Goal: Find contact information: Find contact information

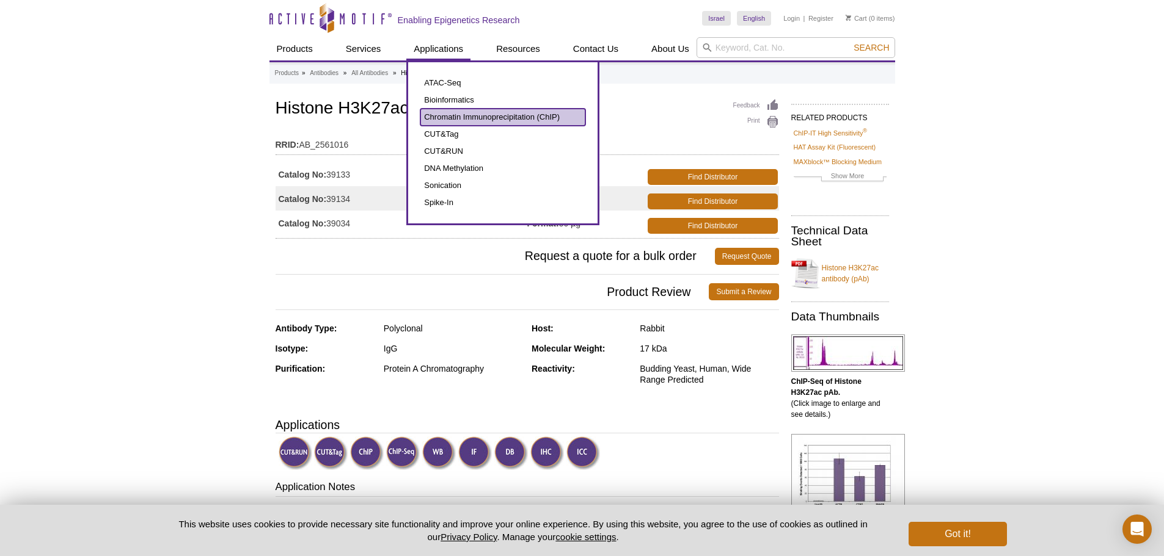
click at [459, 114] on link "Chromatin Immunoprecipitation (ChIP)" at bounding box center [502, 117] width 165 height 17
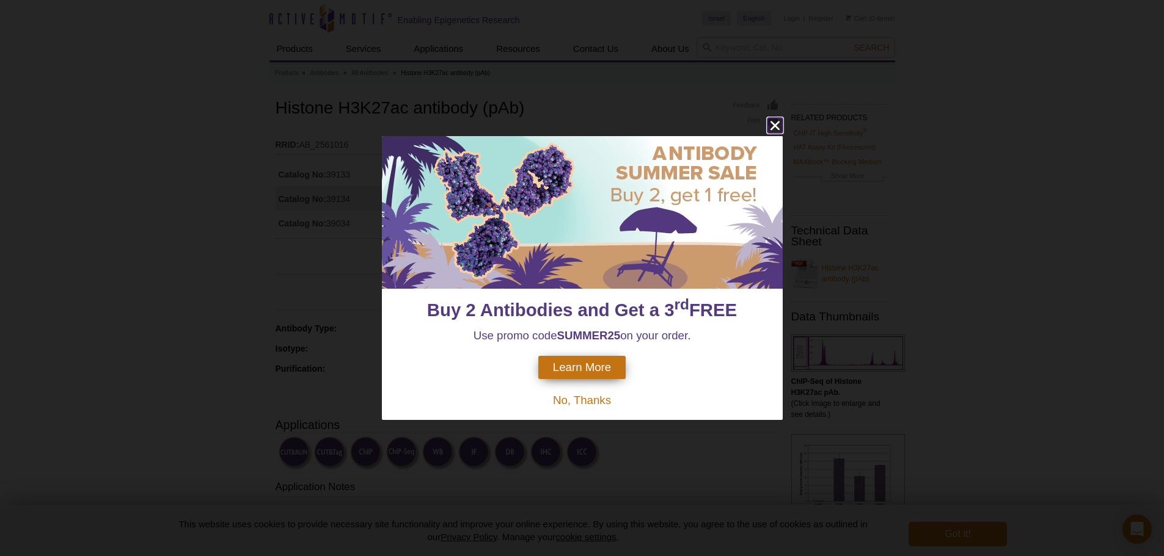
click at [772, 123] on icon "close" at bounding box center [774, 126] width 9 height 9
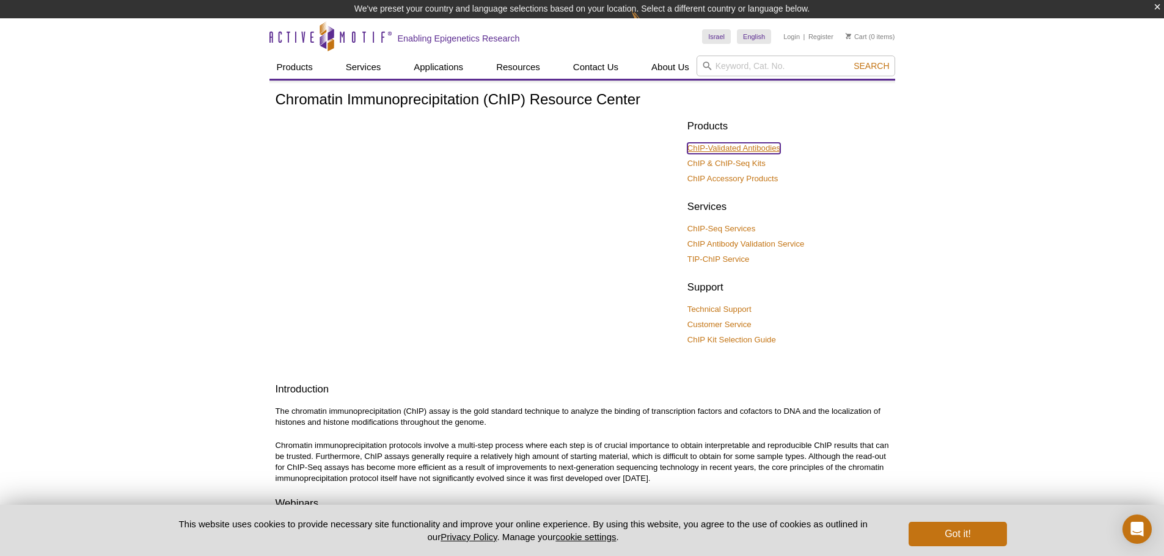
click at [741, 148] on link "ChIP-Validated Antibodies" at bounding box center [733, 148] width 93 height 11
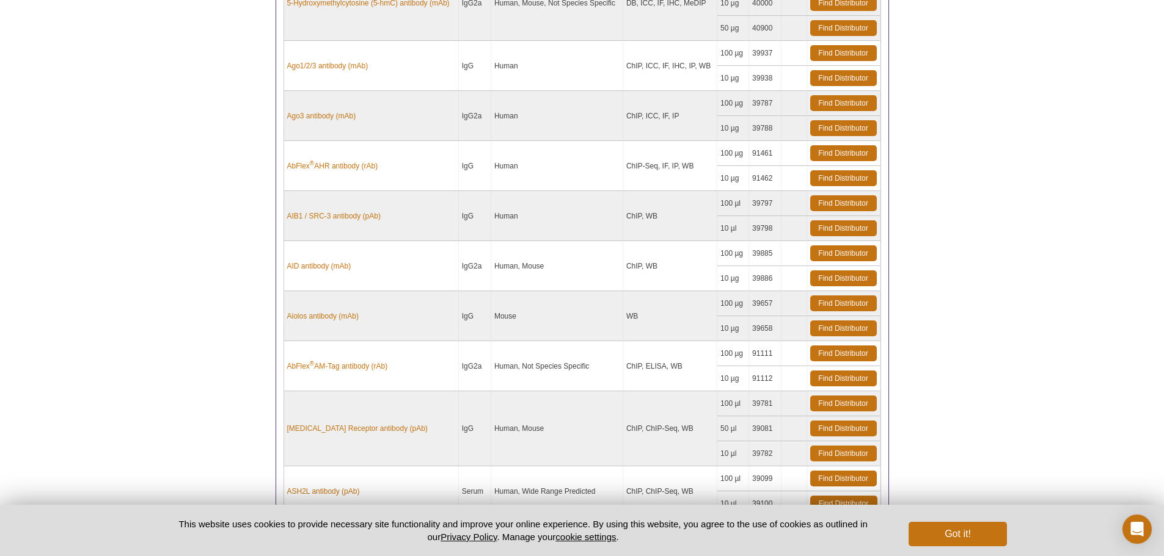
scroll to position [591, 0]
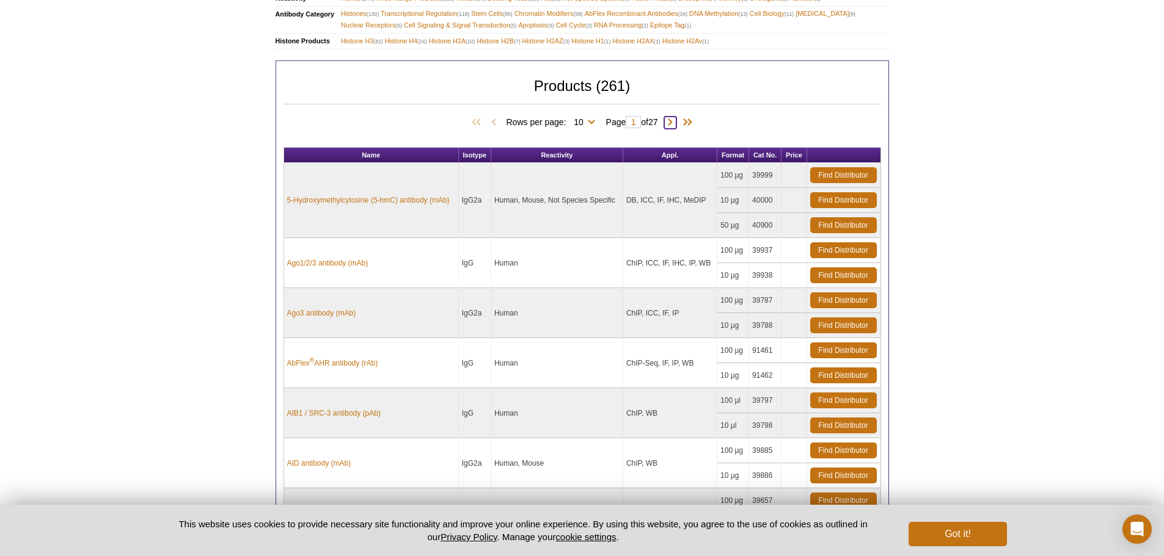
click at [675, 121] on span at bounding box center [670, 123] width 12 height 12
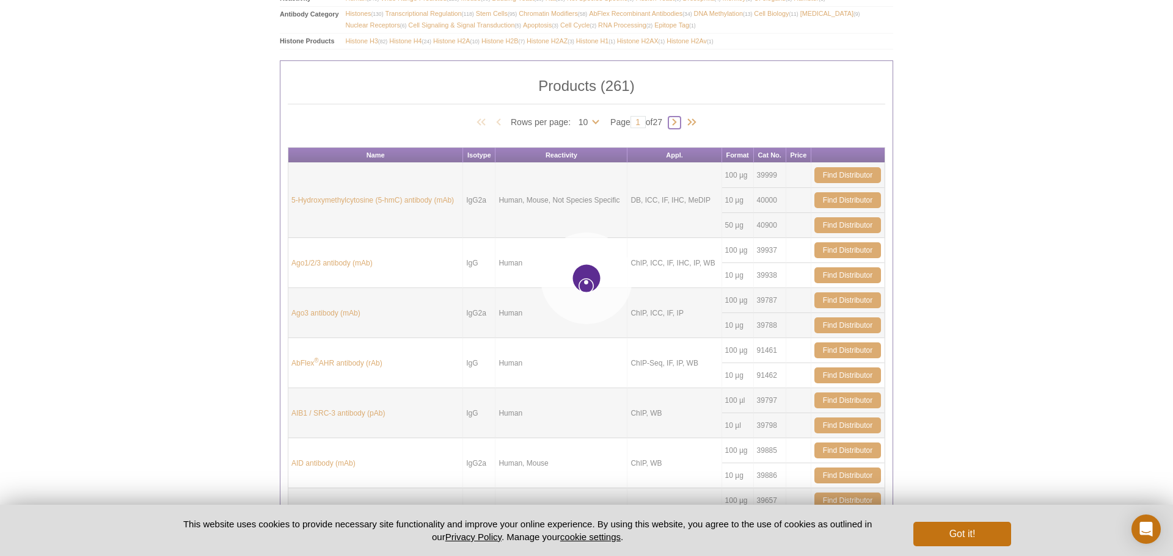
type input "2"
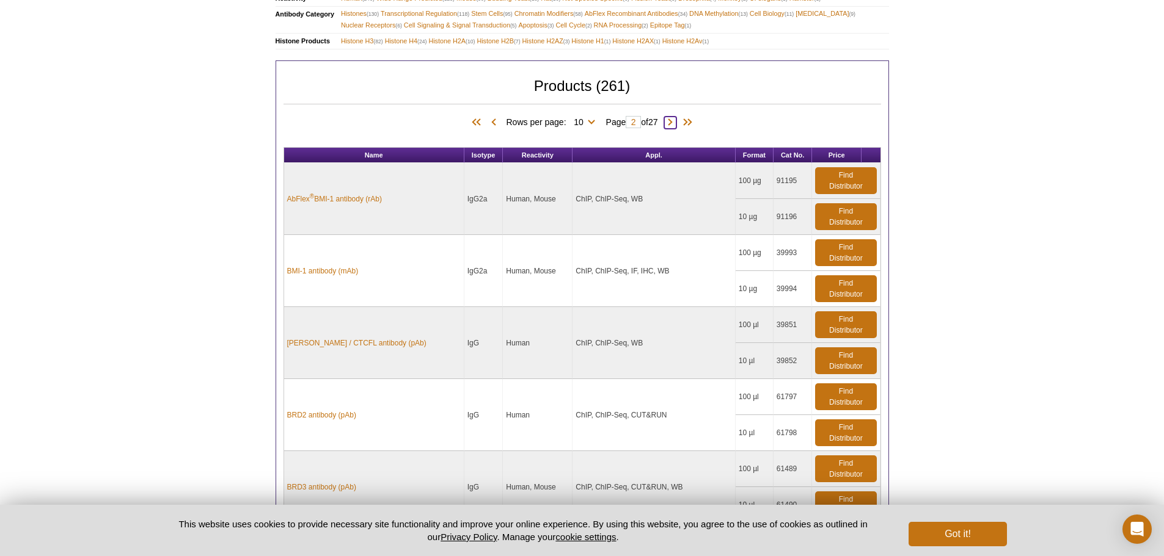
click at [676, 123] on span at bounding box center [670, 123] width 12 height 12
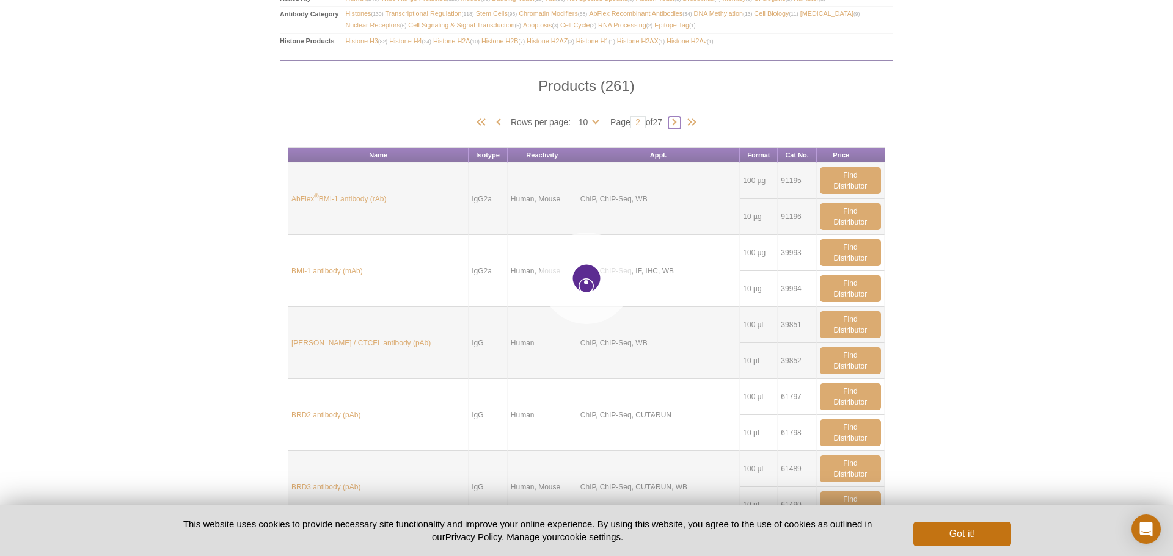
type input "3"
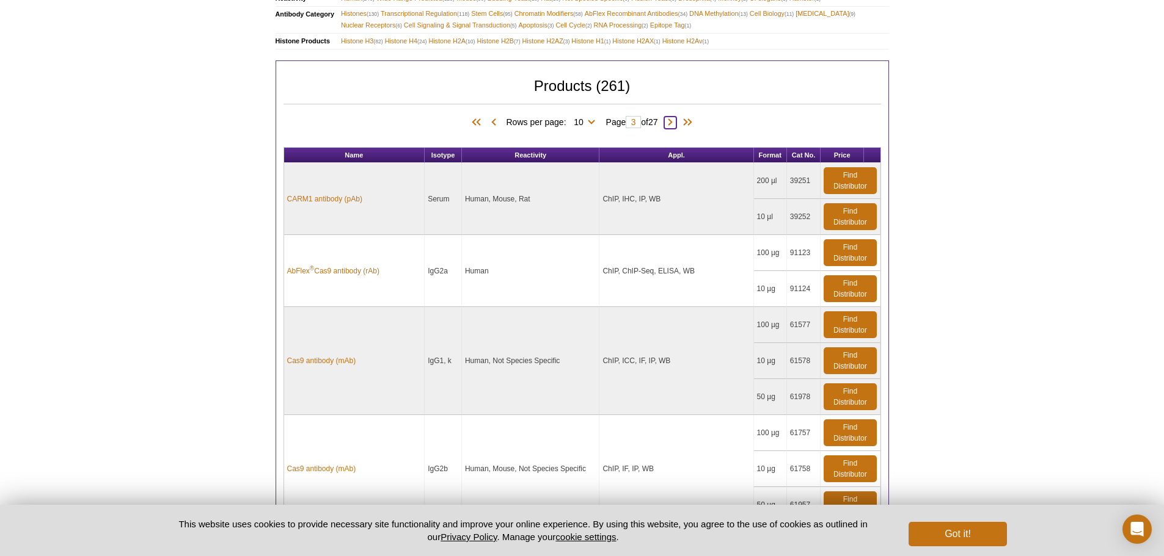
click at [676, 122] on span at bounding box center [670, 123] width 12 height 12
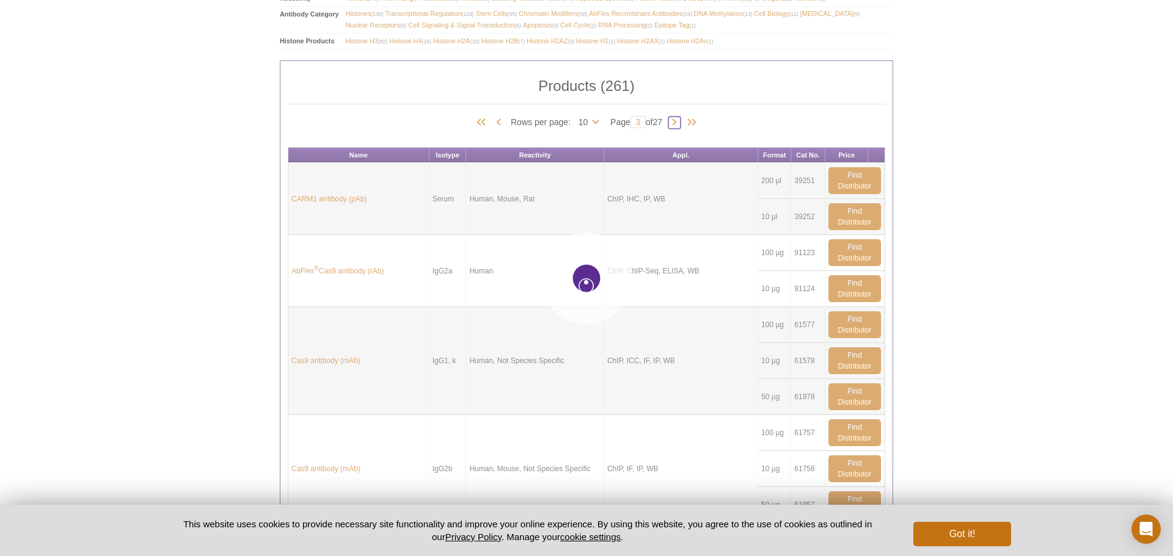
type input "4"
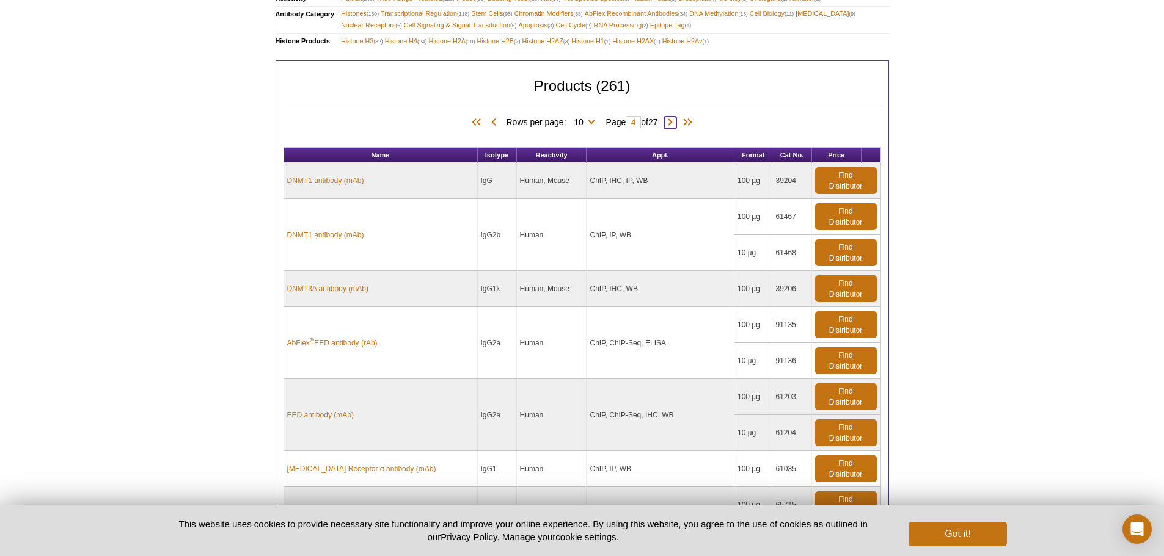
click at [676, 121] on span at bounding box center [670, 123] width 12 height 12
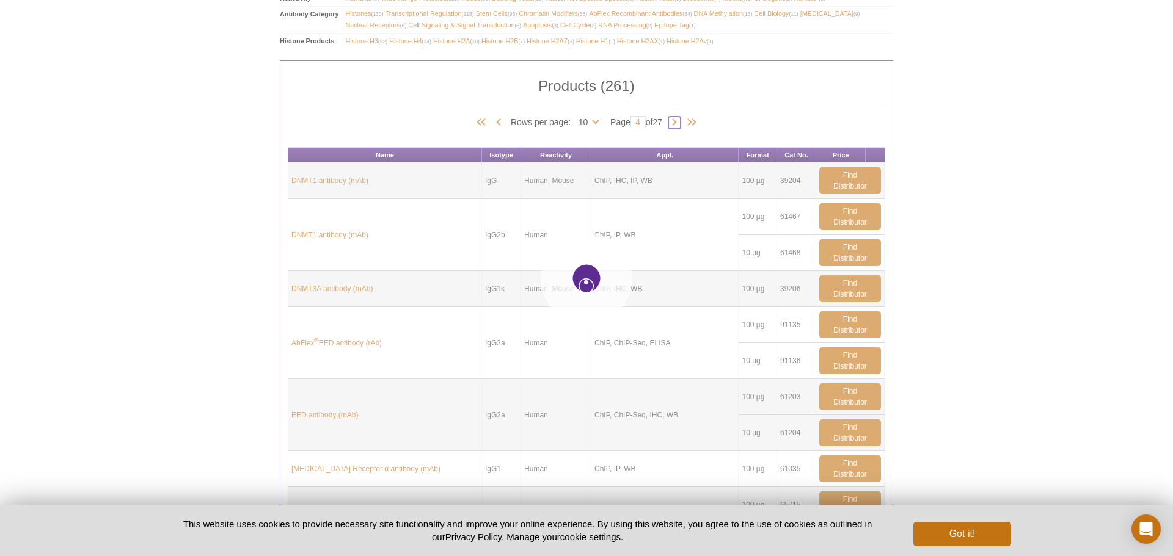
type input "5"
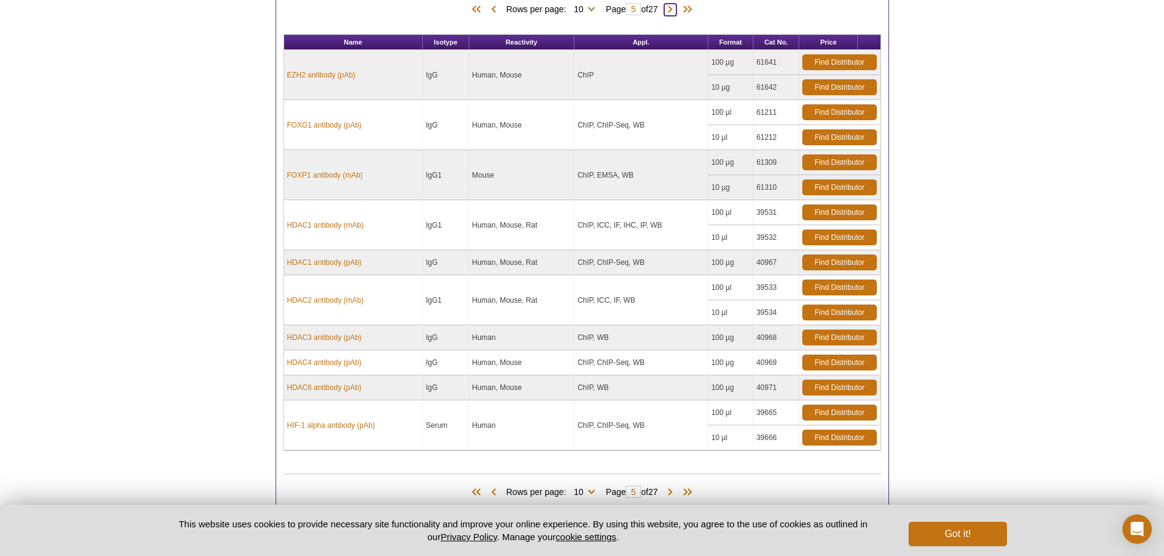
scroll to position [713, 0]
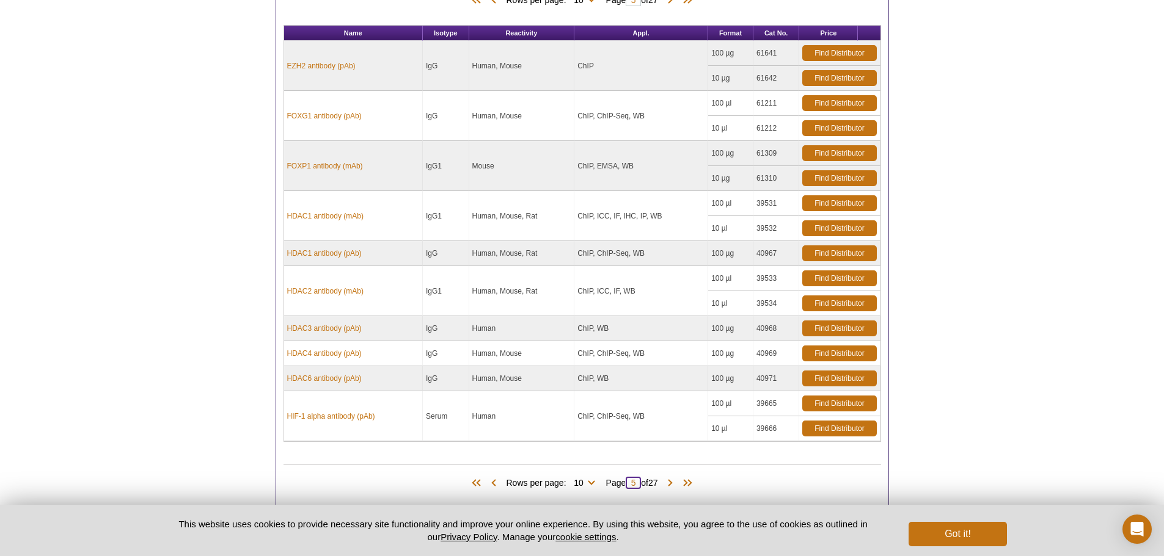
drag, startPoint x: 636, startPoint y: 482, endPoint x: 630, endPoint y: 483, distance: 6.8
click at [630, 483] on input "5" at bounding box center [632, 483] width 15 height 12
type input "7"
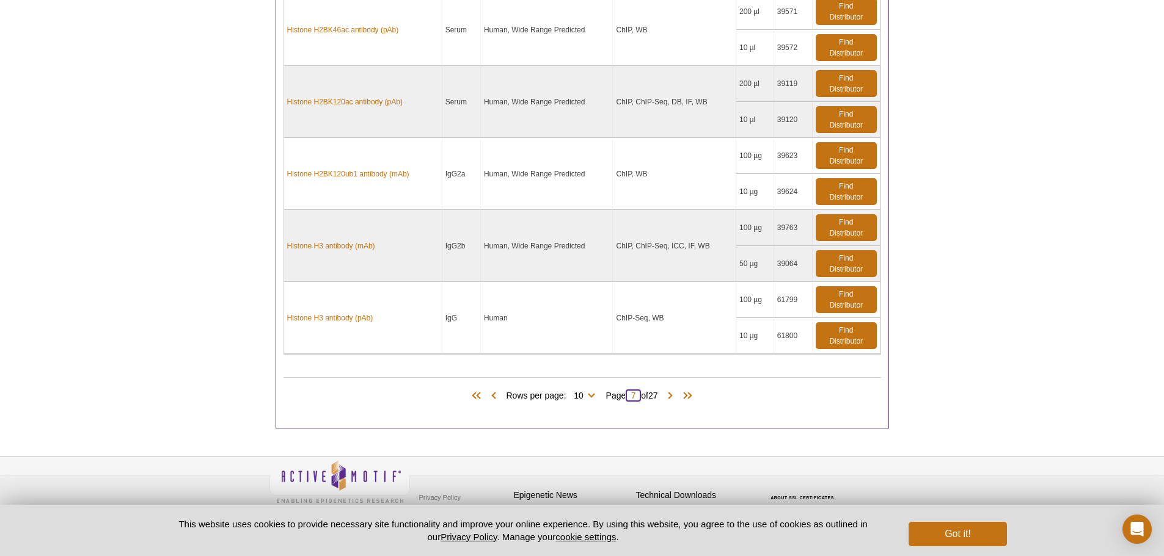
scroll to position [1163, 0]
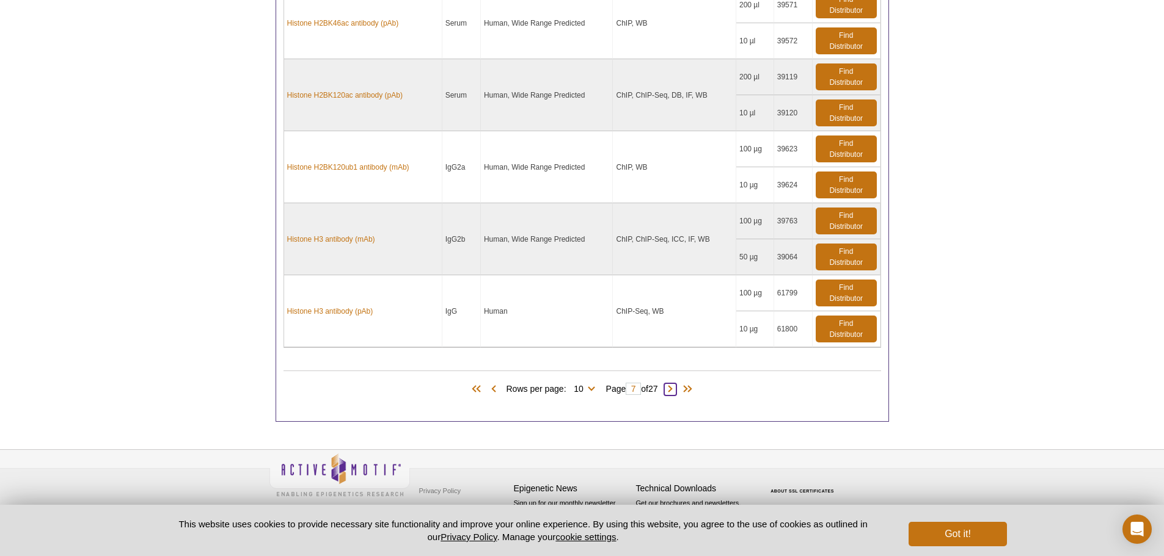
click at [674, 392] on span at bounding box center [670, 390] width 12 height 12
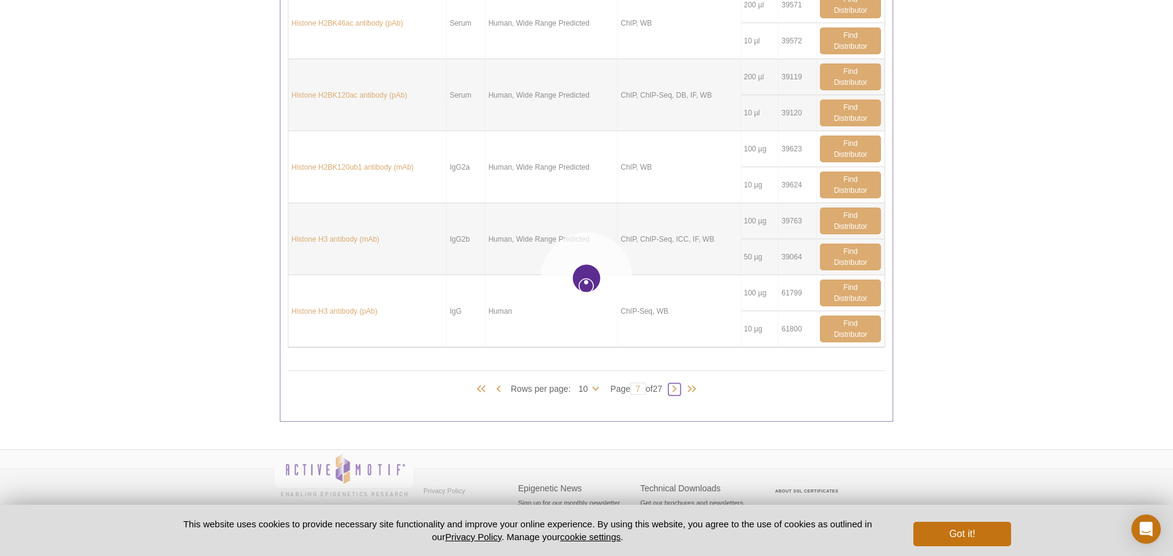
type input "8"
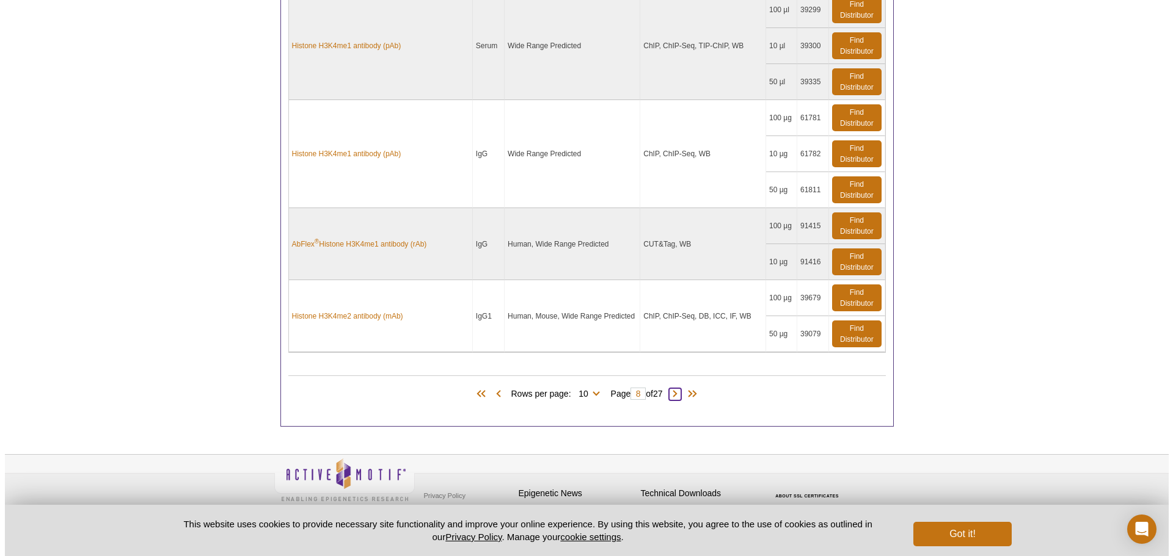
scroll to position [1271, 0]
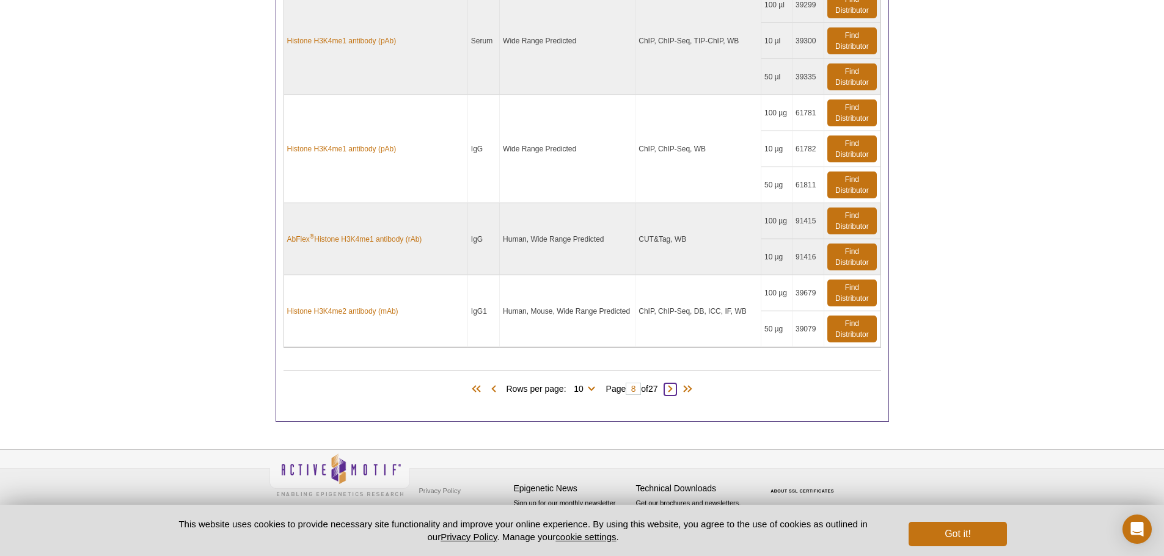
click at [675, 391] on span at bounding box center [670, 390] width 12 height 12
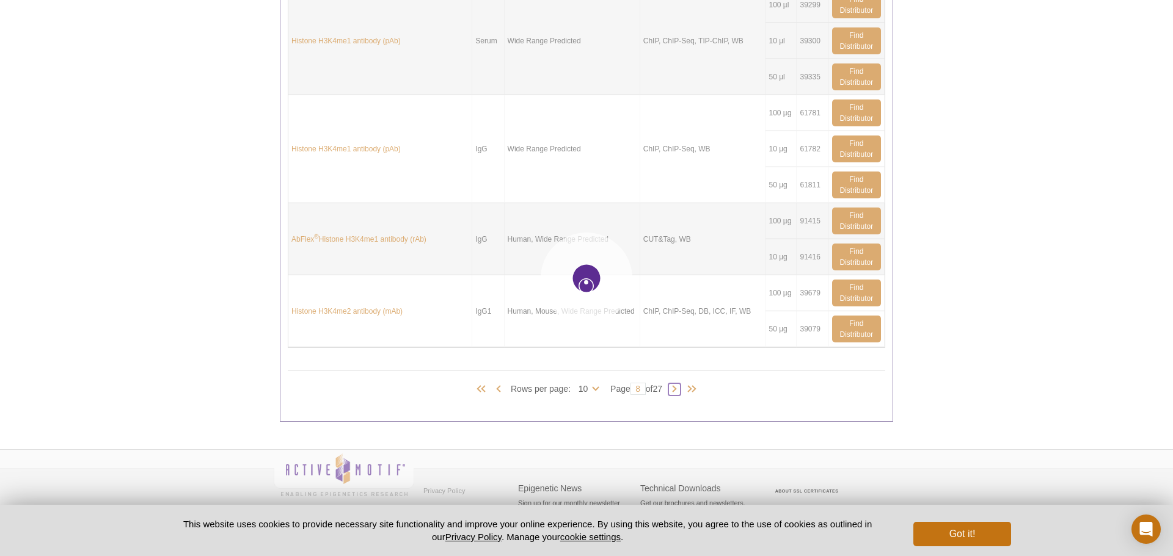
type input "9"
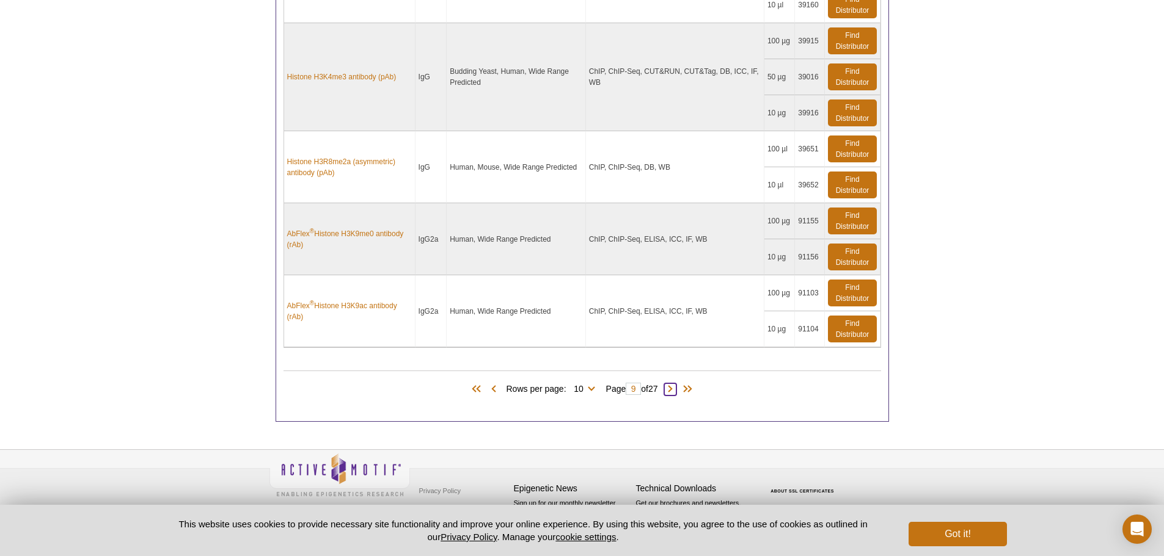
click at [676, 388] on span at bounding box center [670, 390] width 12 height 12
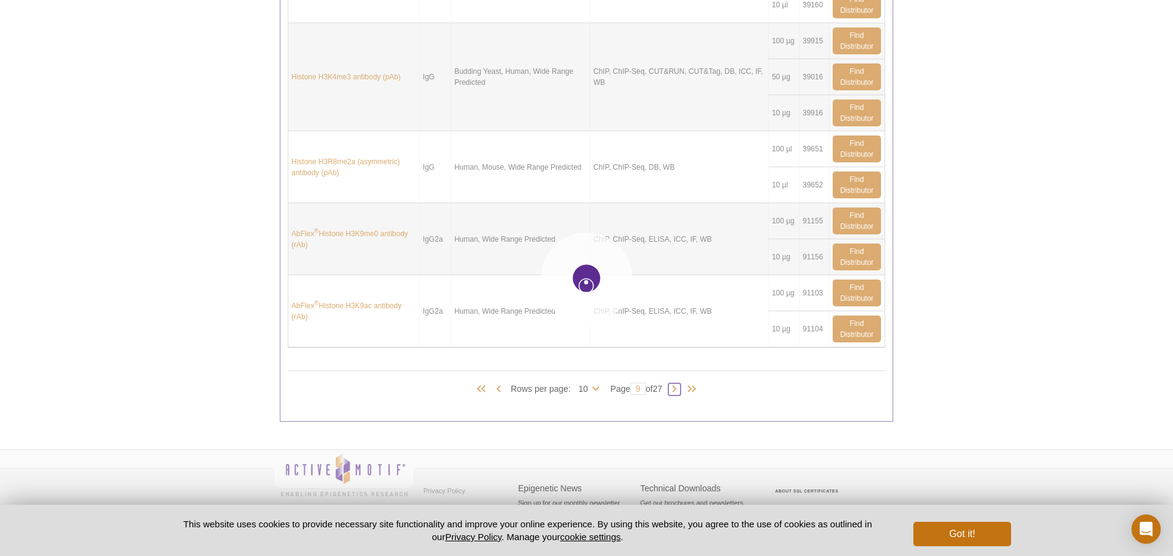
type input "10"
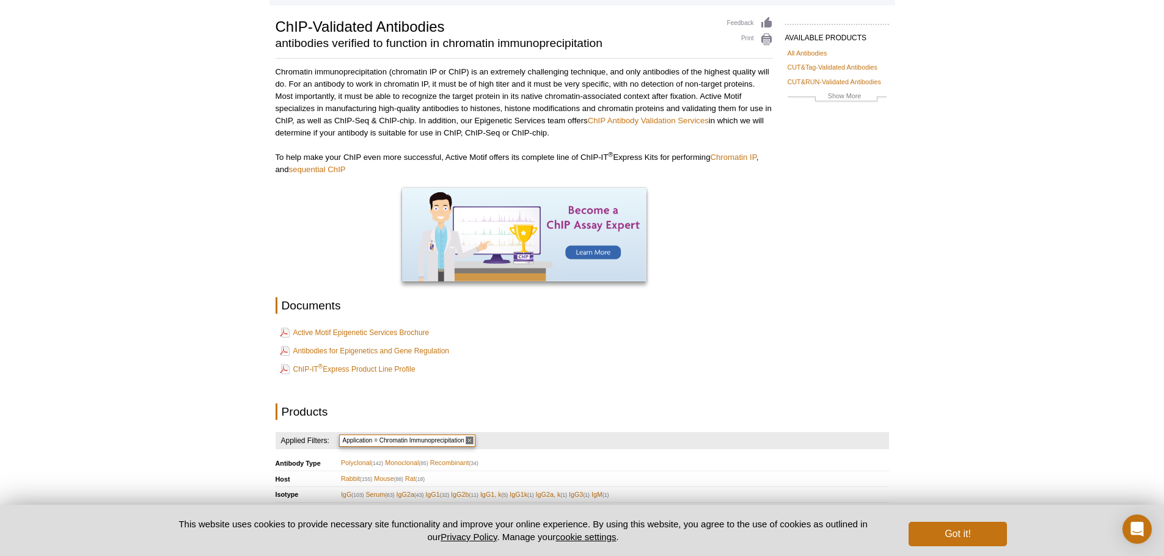
scroll to position [0, 0]
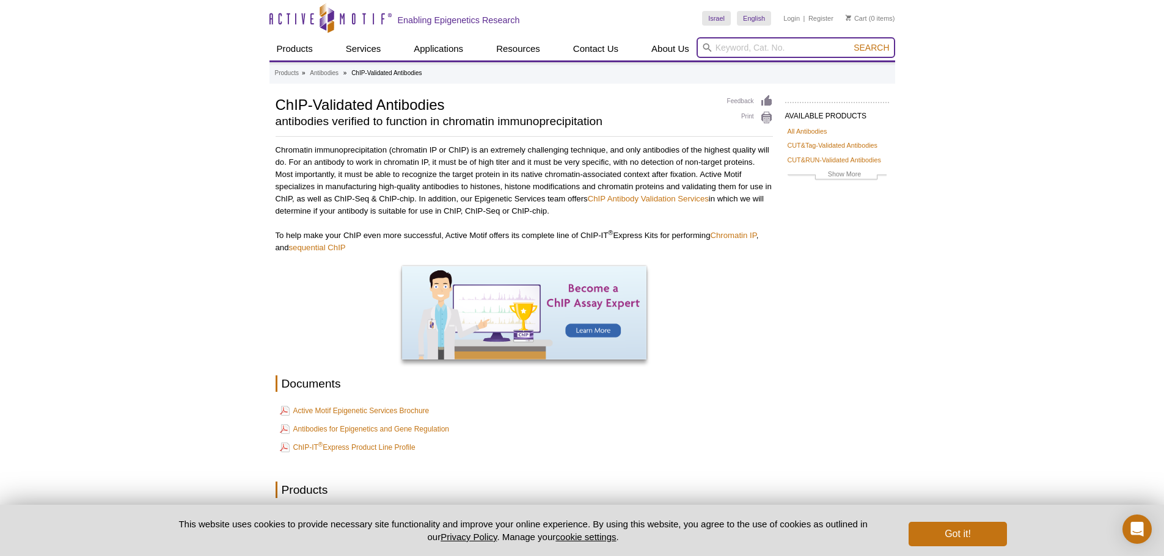
click at [777, 46] on input "search" at bounding box center [795, 47] width 199 height 21
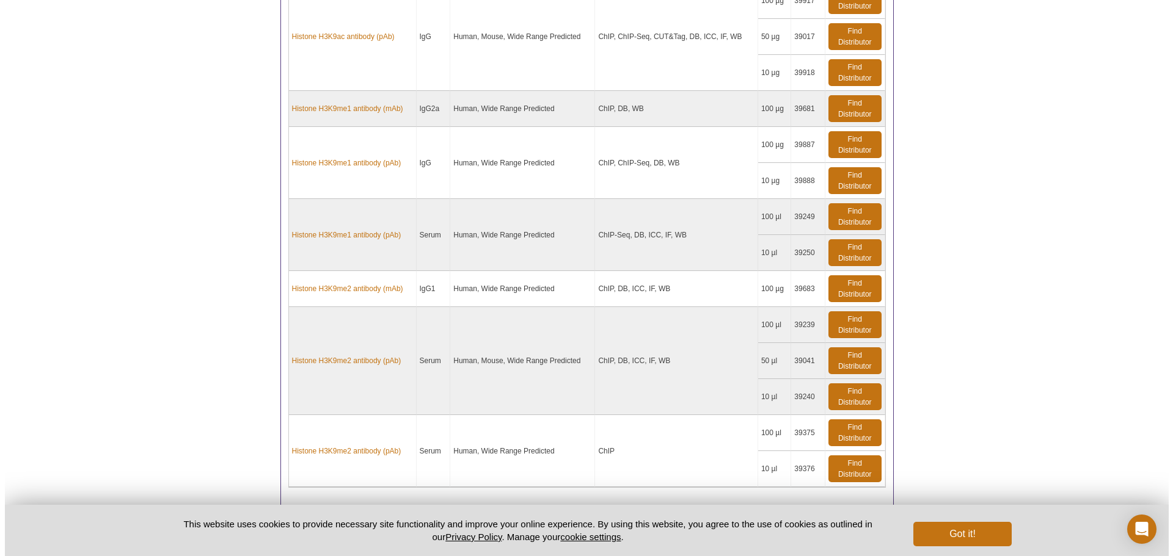
scroll to position [1199, 0]
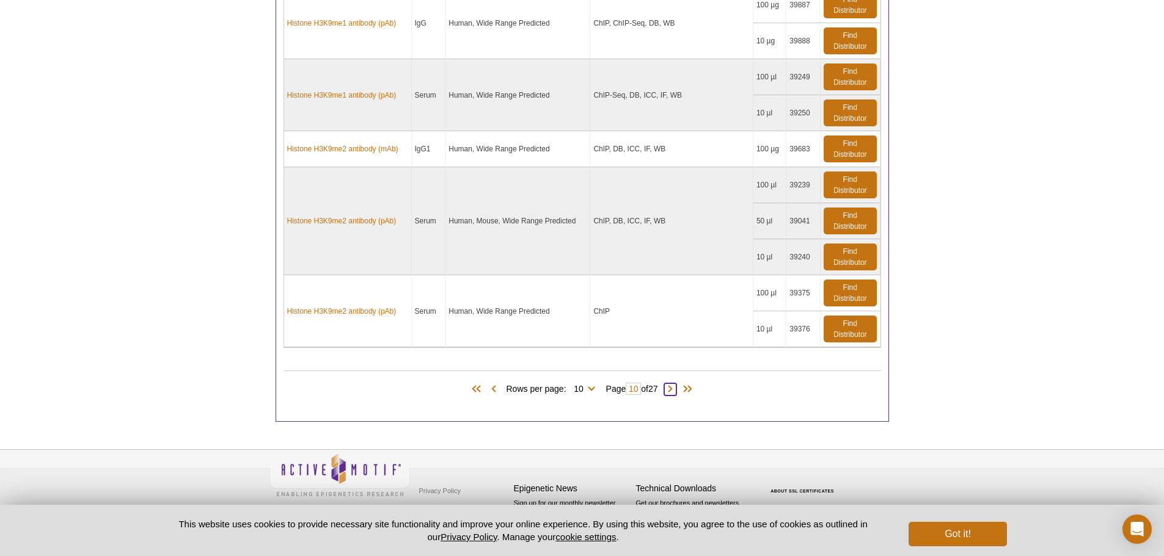
click at [673, 391] on span at bounding box center [670, 390] width 12 height 12
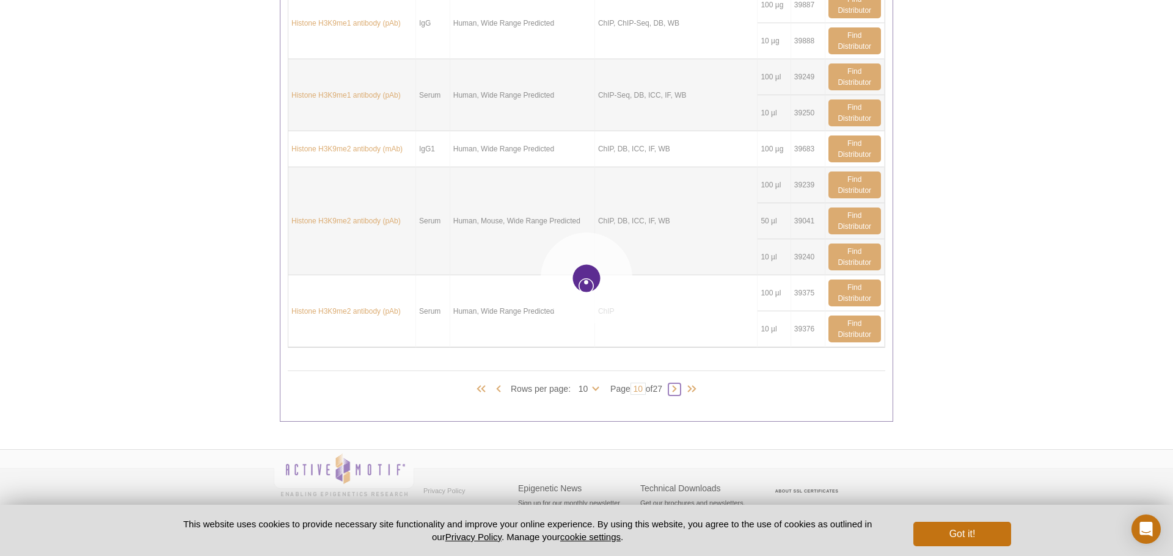
type input "11"
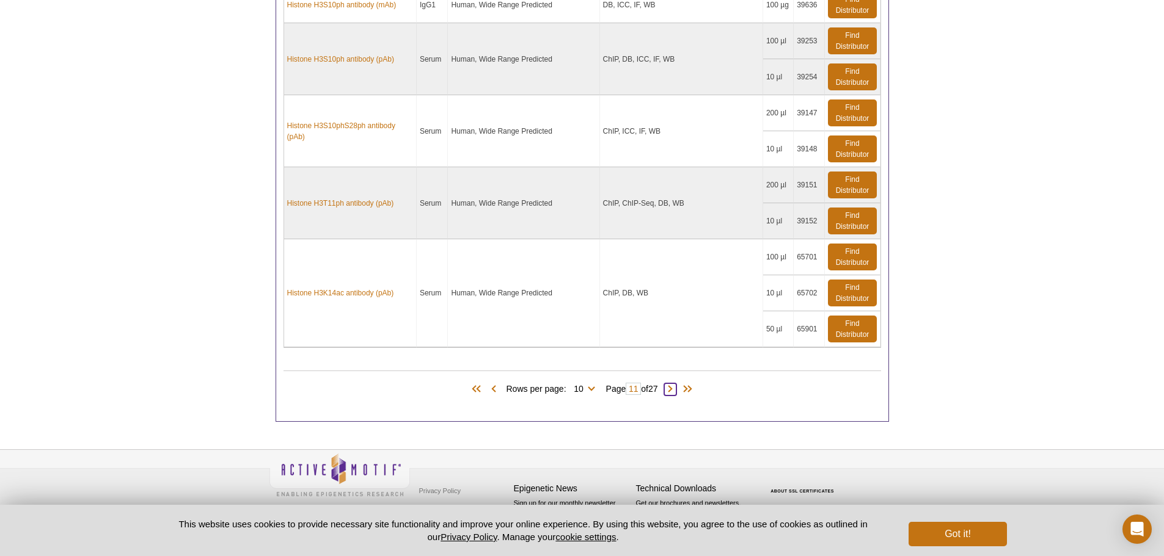
click at [676, 388] on span at bounding box center [670, 390] width 12 height 12
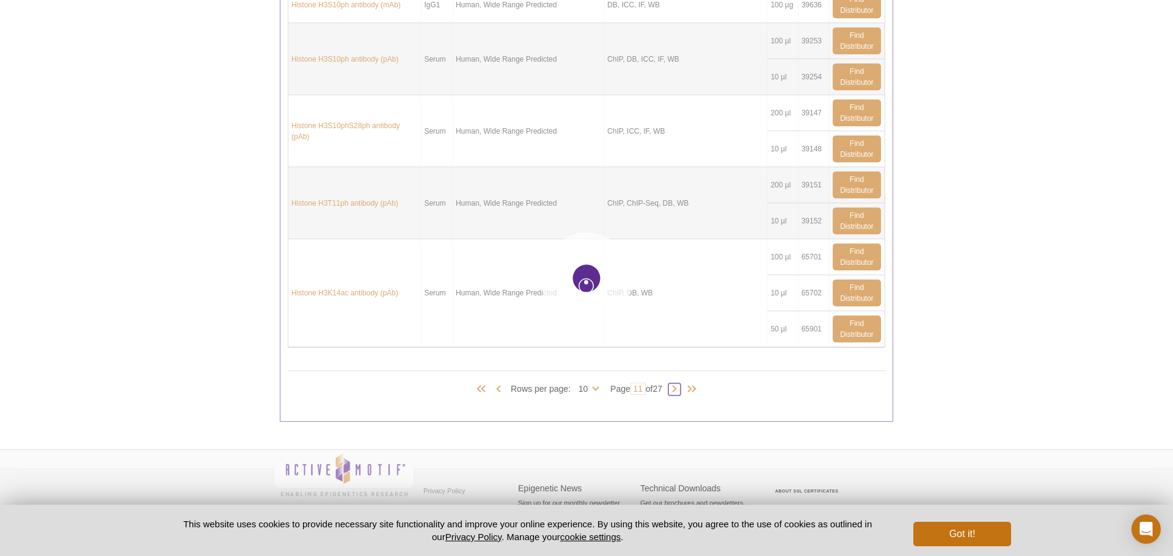
type input "12"
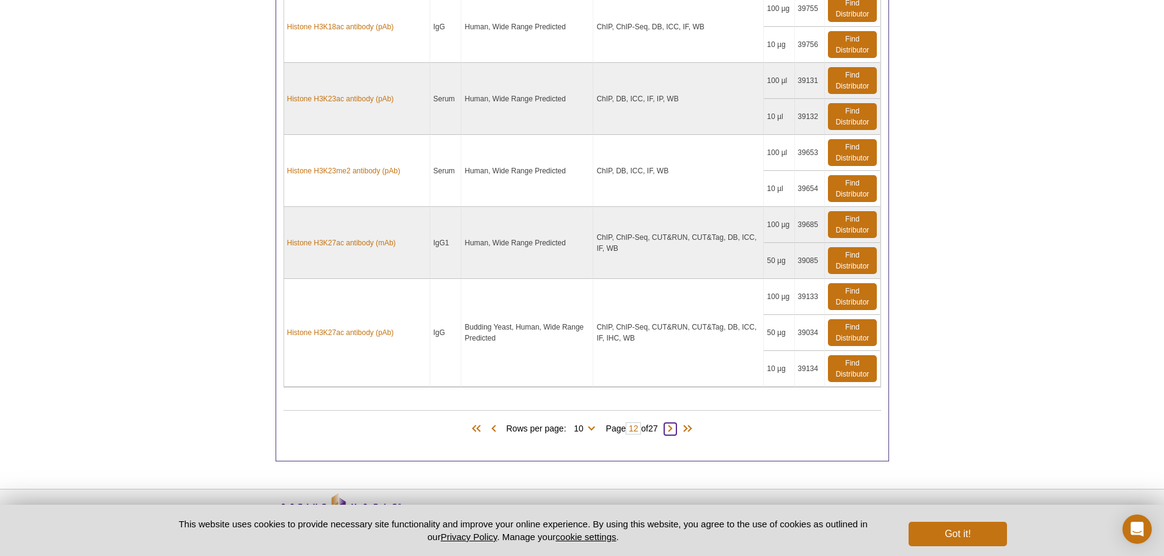
scroll to position [1113, 0]
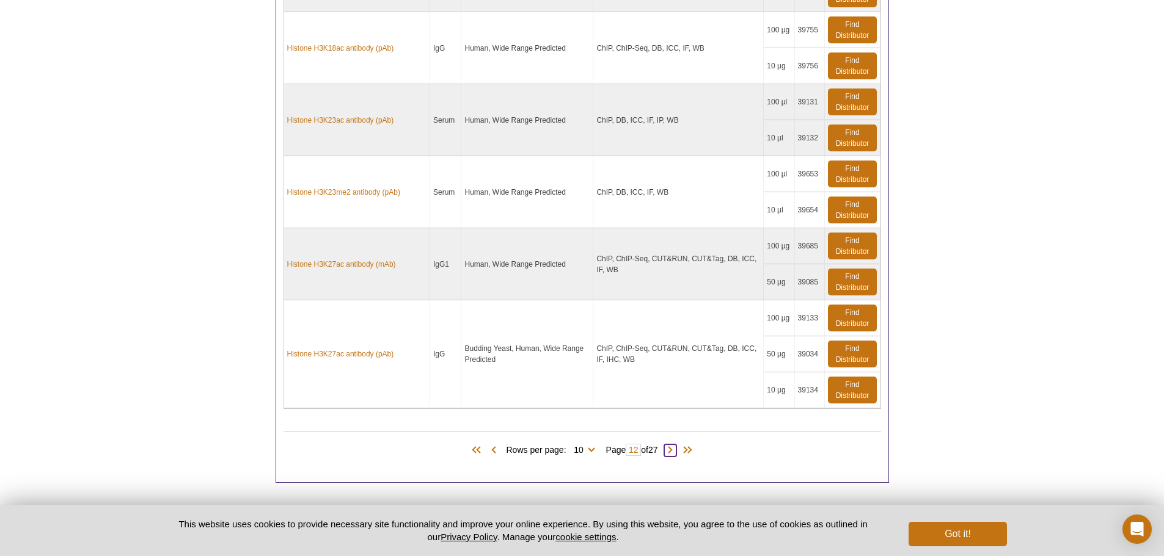
click at [676, 452] on span at bounding box center [670, 451] width 12 height 12
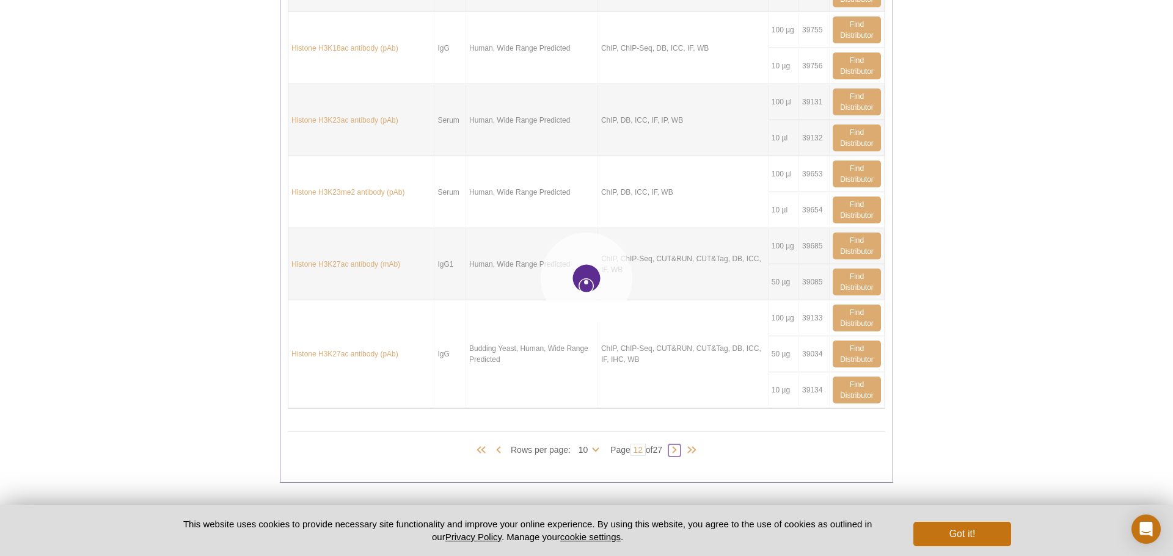
type input "13"
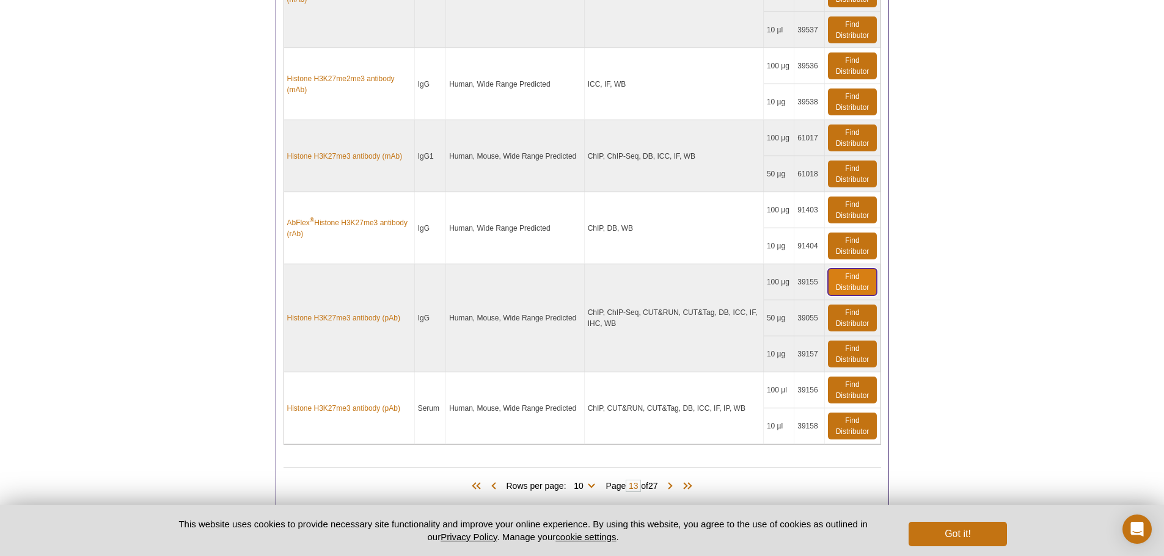
click at [856, 285] on link "Find Distributor" at bounding box center [852, 282] width 48 height 27
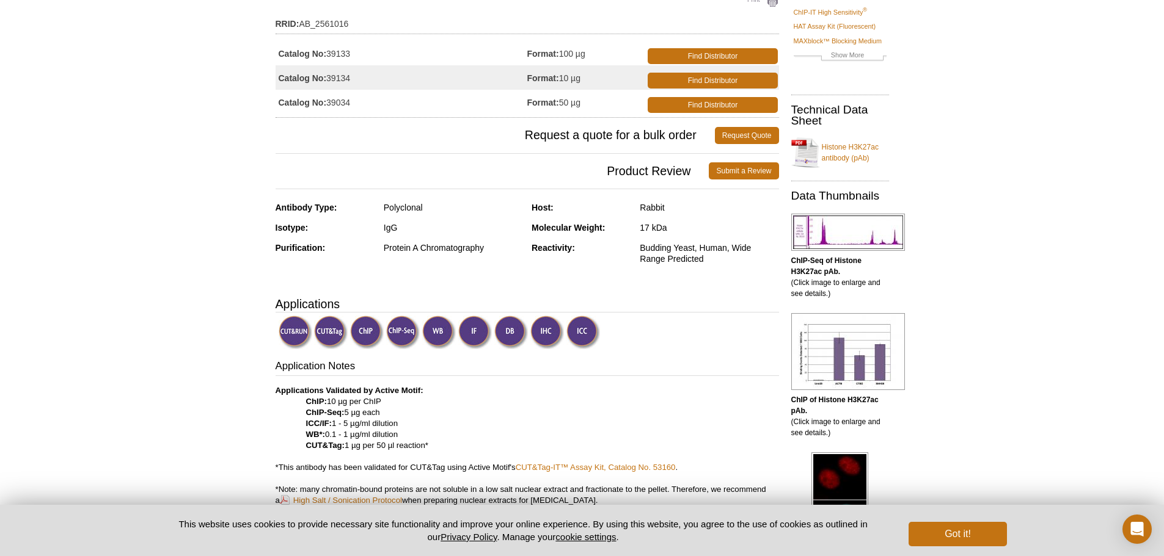
scroll to position [122, 0]
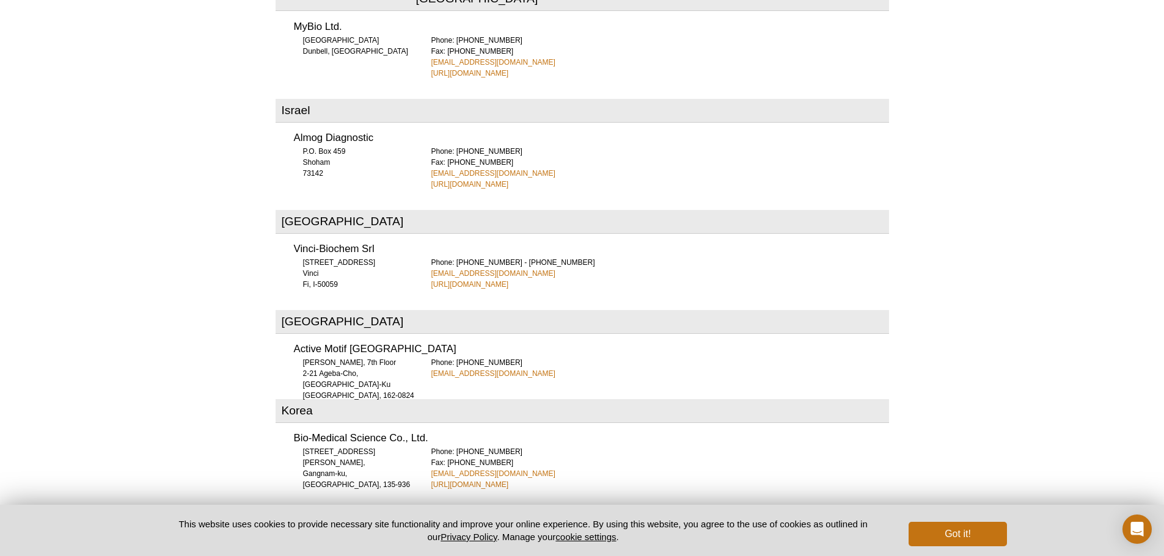
scroll to position [2695, 0]
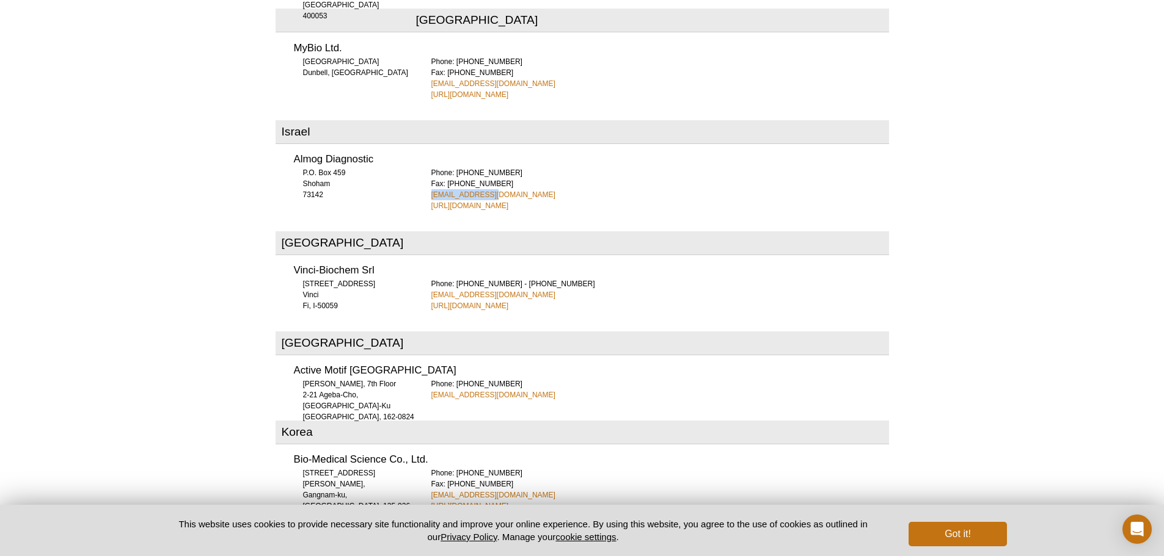
drag, startPoint x: 494, startPoint y: 136, endPoint x: 426, endPoint y: 139, distance: 67.9
click at [426, 146] on div "Almog Diagnostic P.O. Box 459 Shoham 73142 Phone: +972 3 9773390 Fax: +972 3 97…" at bounding box center [581, 178] width 613 height 65
copy link "info@almog.co.il"
click at [981, 169] on div "Active Motif Logo Enabling Epigenetics Research 0 Search Skip to content Active…" at bounding box center [582, 80] width 1164 height 5550
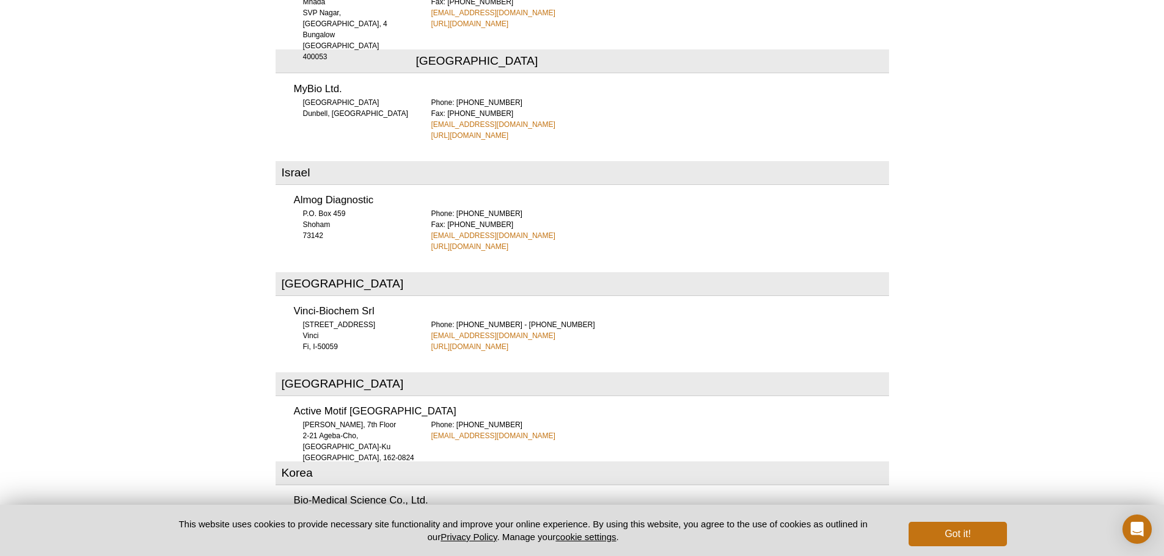
scroll to position [2573, 0]
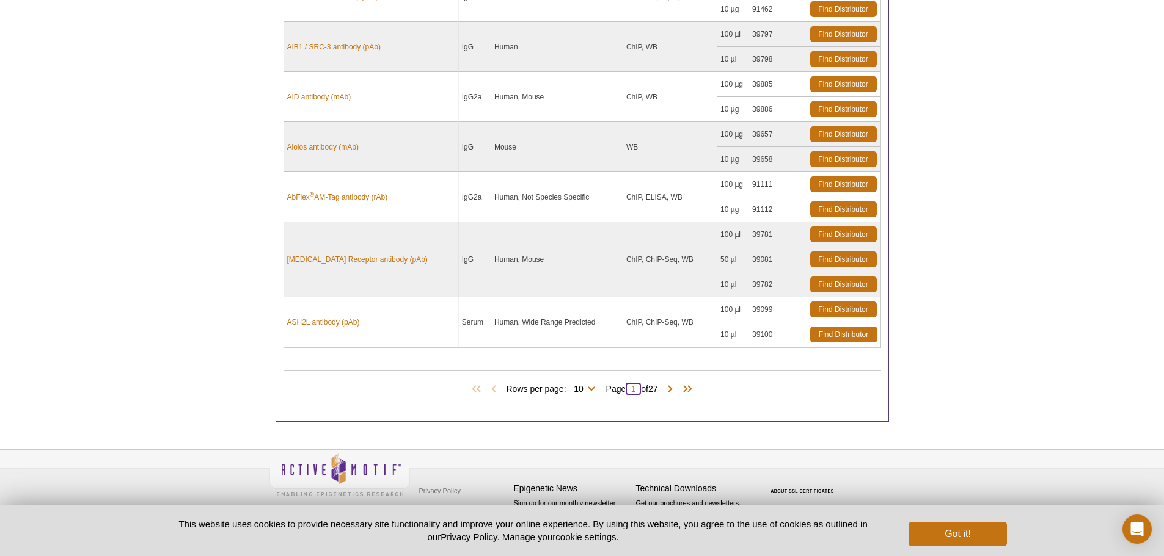
click at [638, 391] on input "1" at bounding box center [632, 389] width 15 height 12
type input "11"
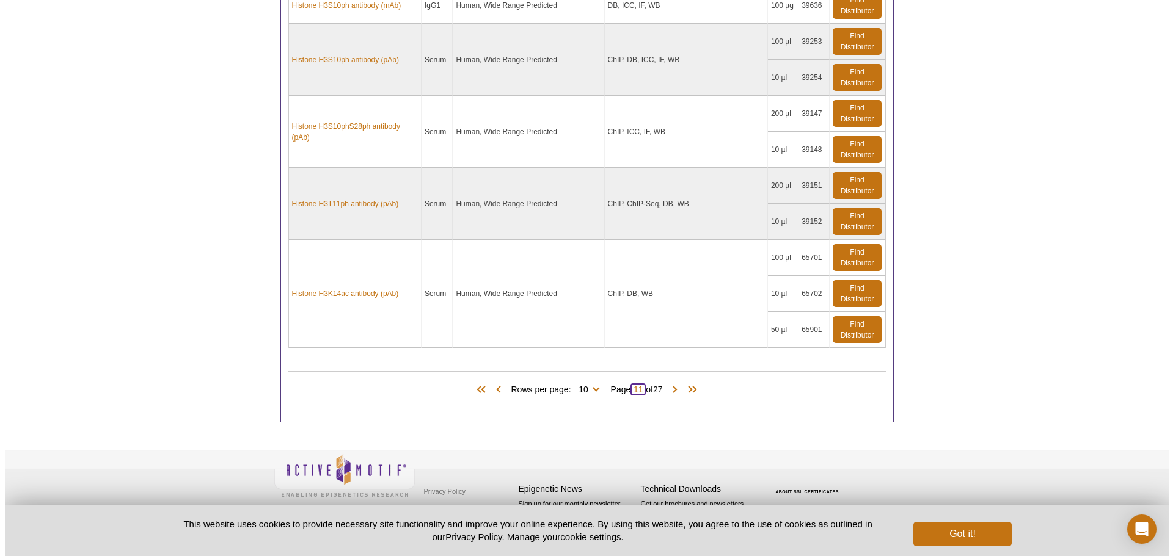
scroll to position [1210, 0]
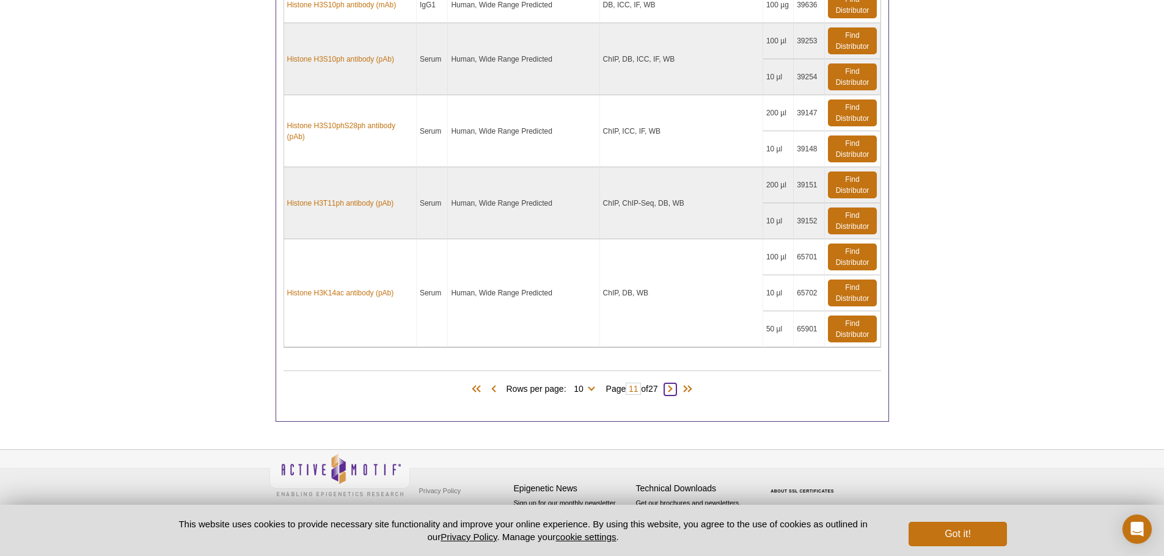
click at [676, 387] on span at bounding box center [670, 390] width 12 height 12
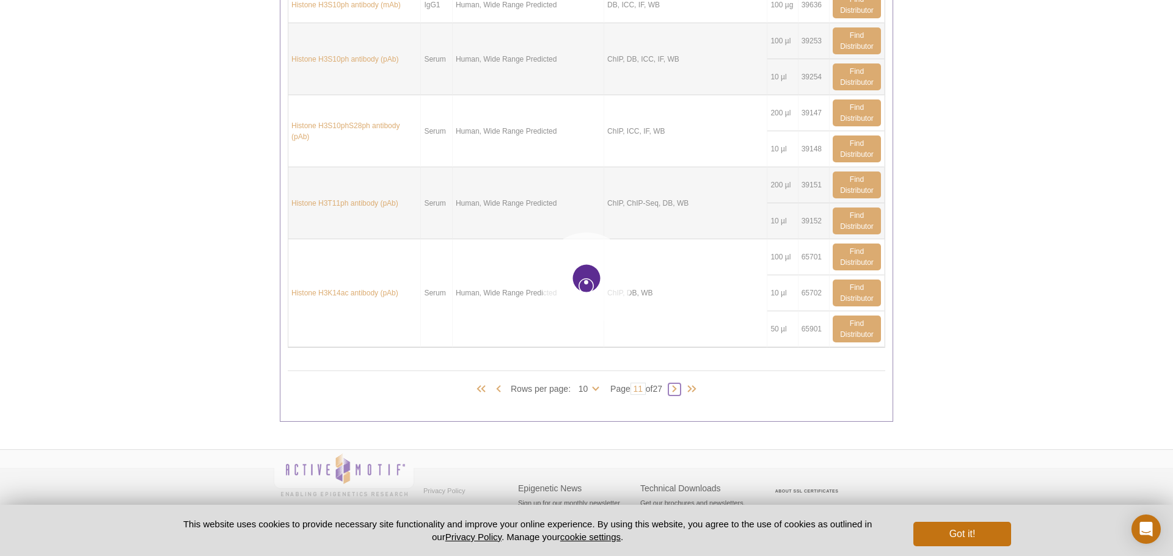
type input "12"
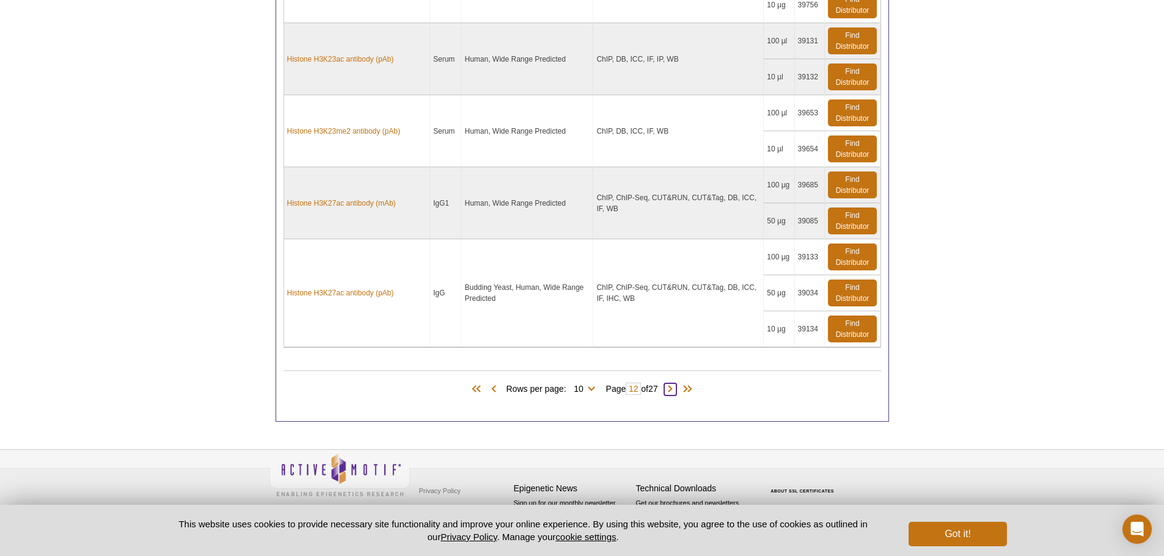
click at [671, 389] on span at bounding box center [670, 390] width 12 height 12
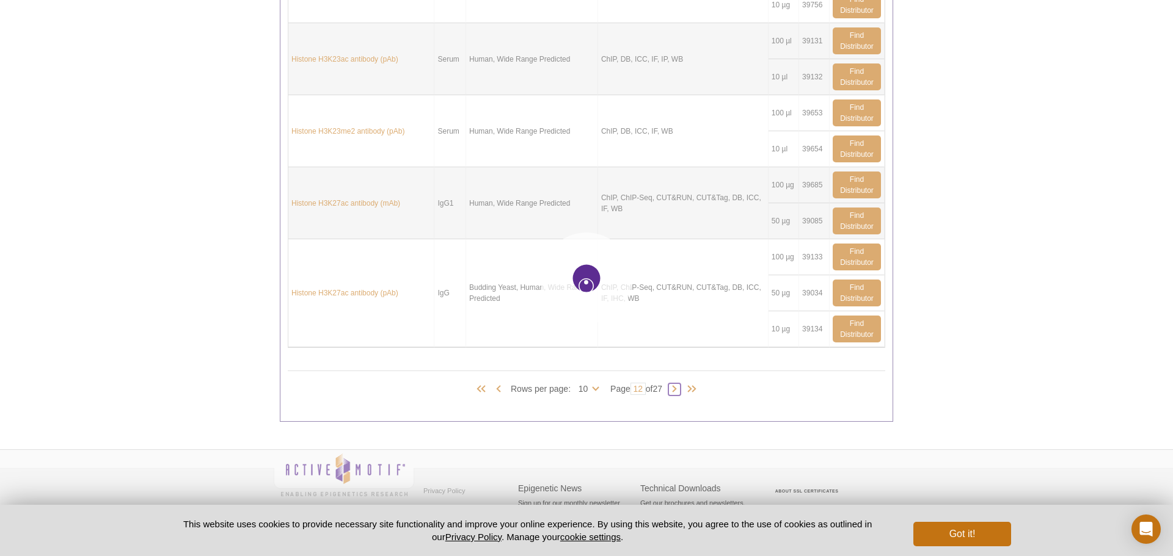
type input "13"
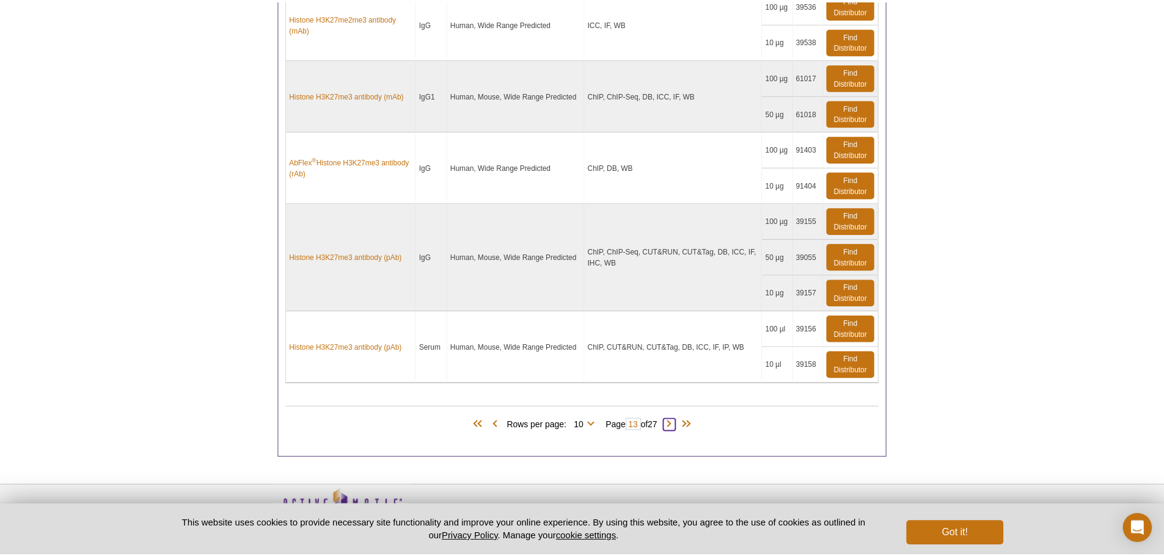
scroll to position [1210, 0]
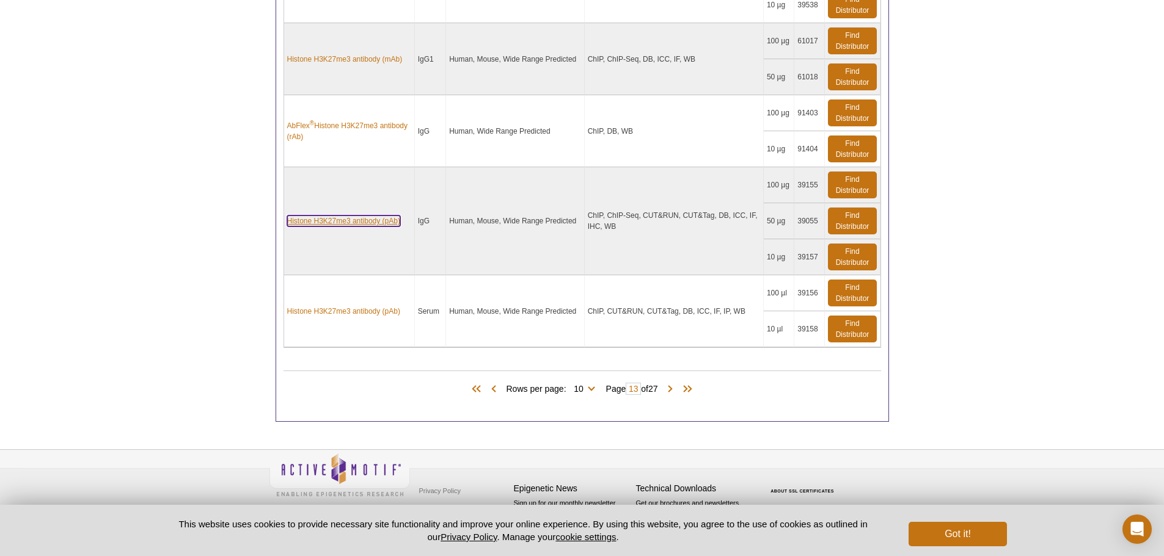
click at [362, 222] on link "Histone H3K27me3 antibody (pAb)" at bounding box center [343, 221] width 113 height 11
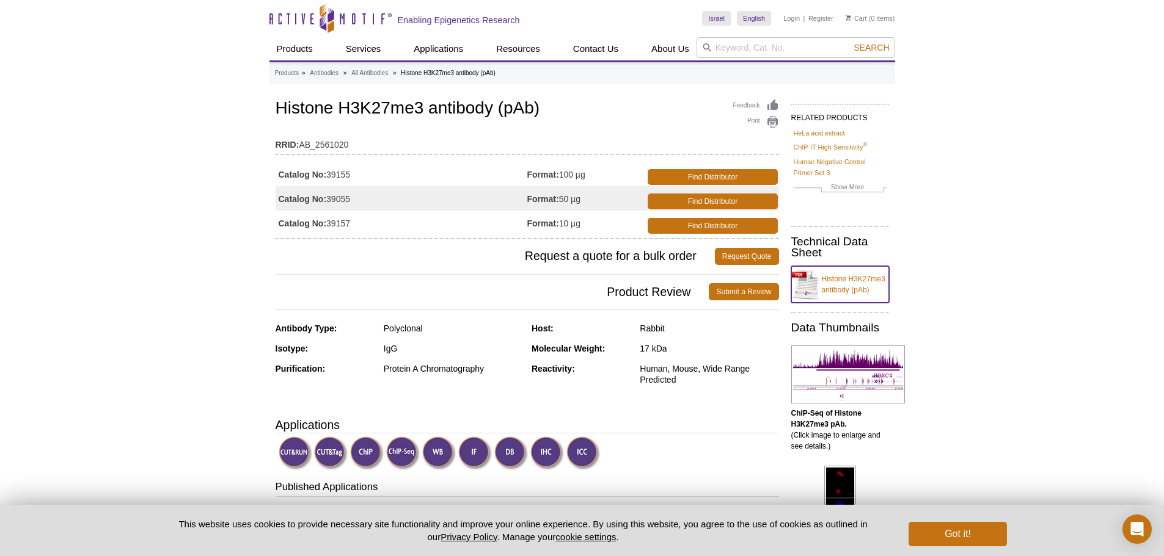
click at [839, 279] on link "Histone H3K27me3 antibody (pAb)" at bounding box center [840, 284] width 98 height 37
